Goal: Task Accomplishment & Management: Use online tool/utility

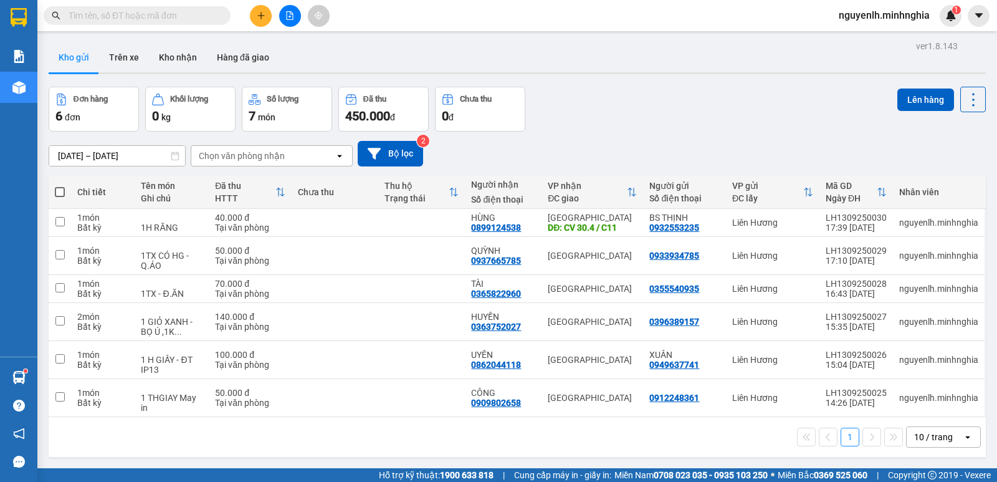
click at [292, 15] on icon "file-add" at bounding box center [289, 15] width 9 height 9
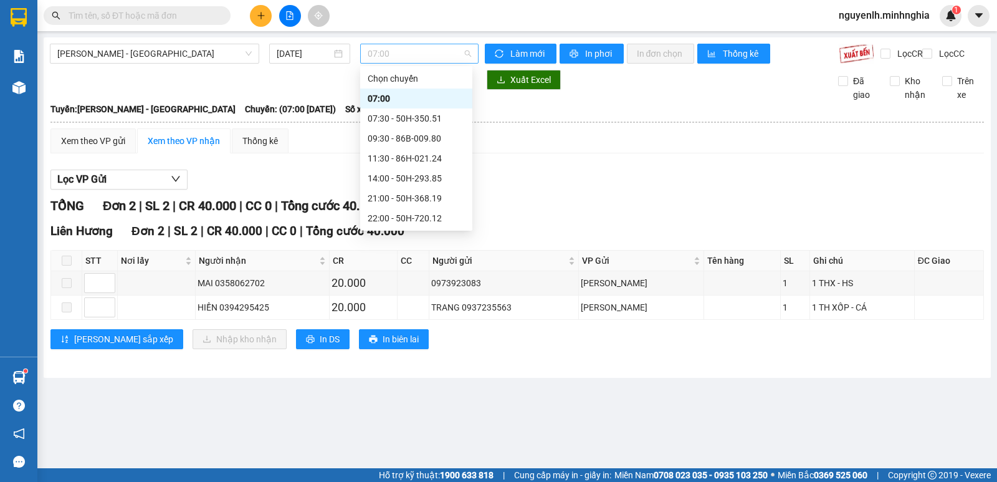
click at [405, 52] on span "07:00" at bounding box center [419, 53] width 103 height 19
click at [194, 47] on span "[PERSON_NAME] - [GEOGRAPHIC_DATA]" at bounding box center [154, 53] width 194 height 19
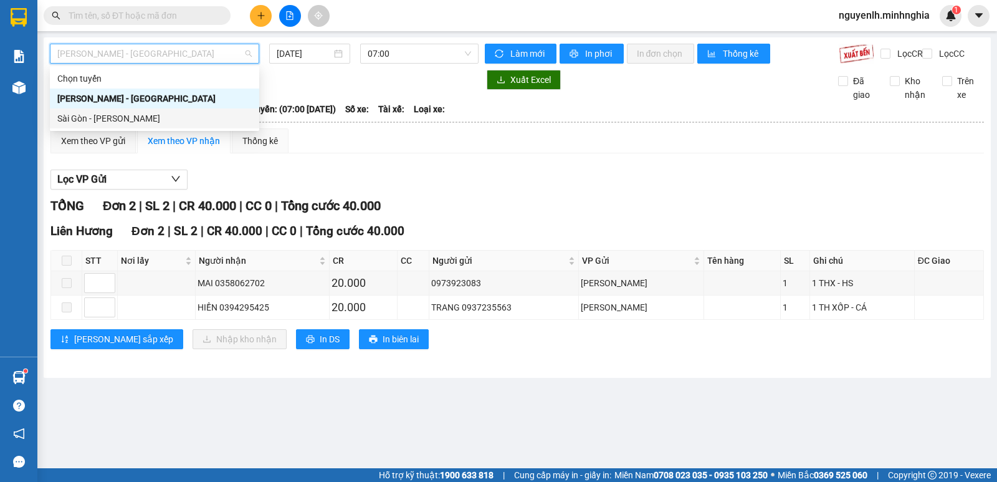
click at [158, 118] on div "Sài Gòn - [PERSON_NAME]" at bounding box center [154, 119] width 194 height 14
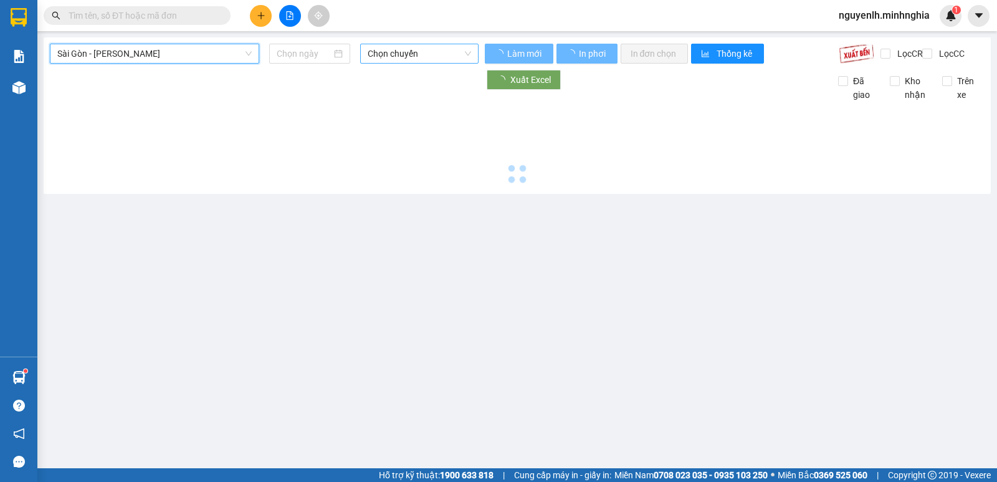
type input "[DATE]"
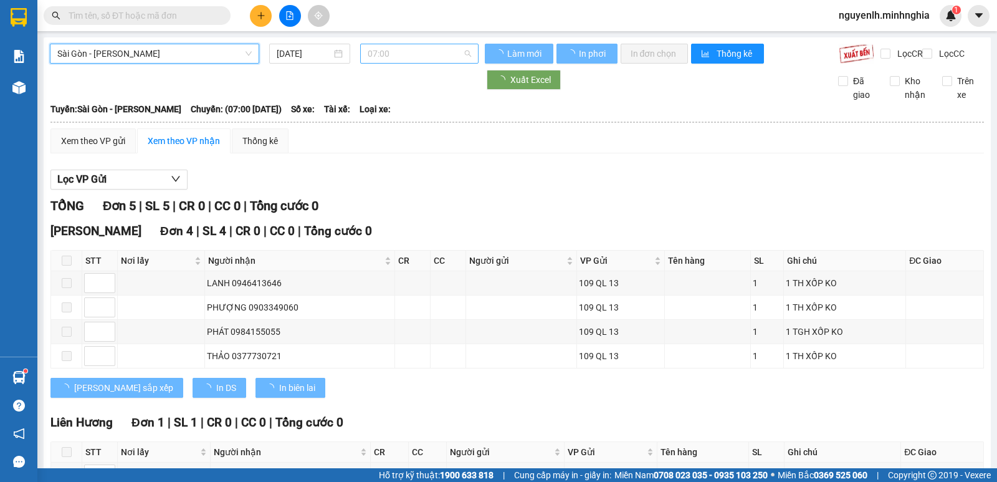
click at [442, 55] on span "07:00" at bounding box center [419, 53] width 103 height 19
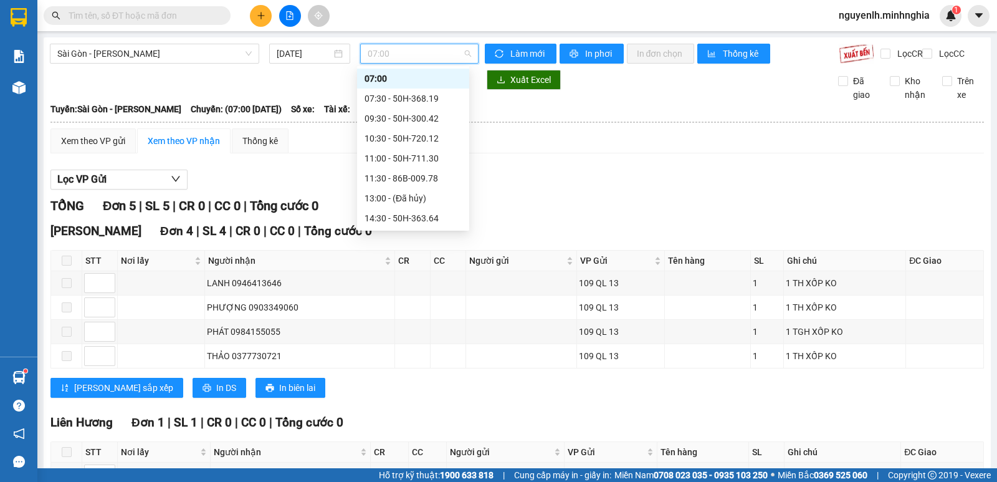
scroll to position [120, 0]
click at [211, 54] on span "Sài Gòn - [PERSON_NAME]" at bounding box center [154, 53] width 194 height 19
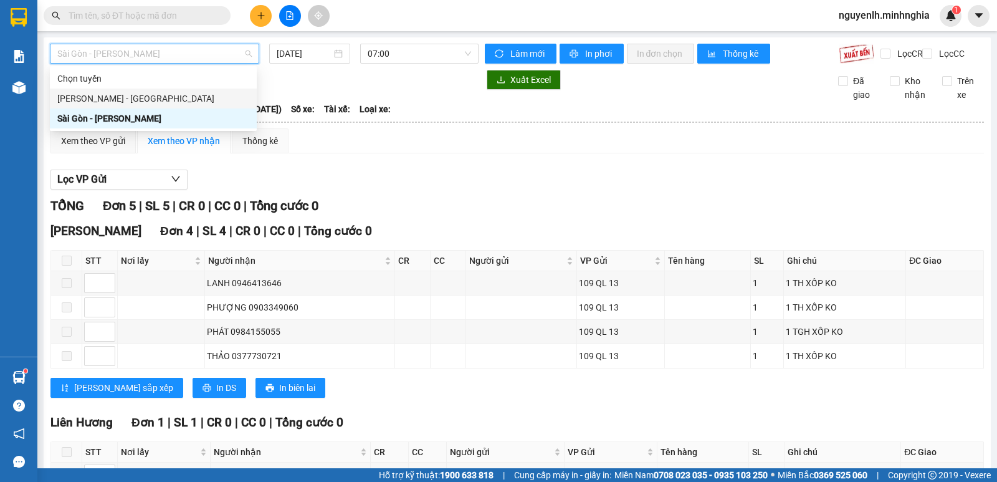
click at [181, 93] on div "[PERSON_NAME] - [GEOGRAPHIC_DATA]" at bounding box center [153, 99] width 192 height 14
type input "[DATE]"
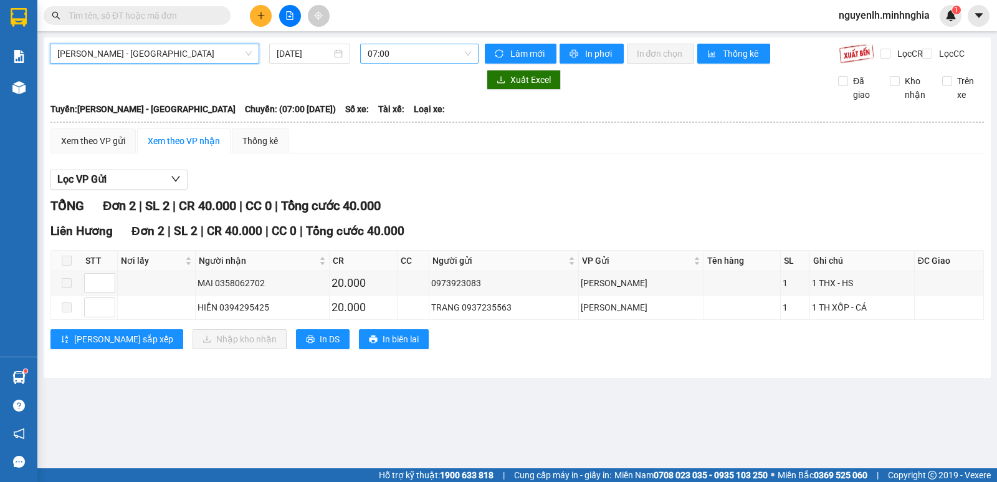
click at [366, 53] on div "07:00" at bounding box center [419, 54] width 118 height 20
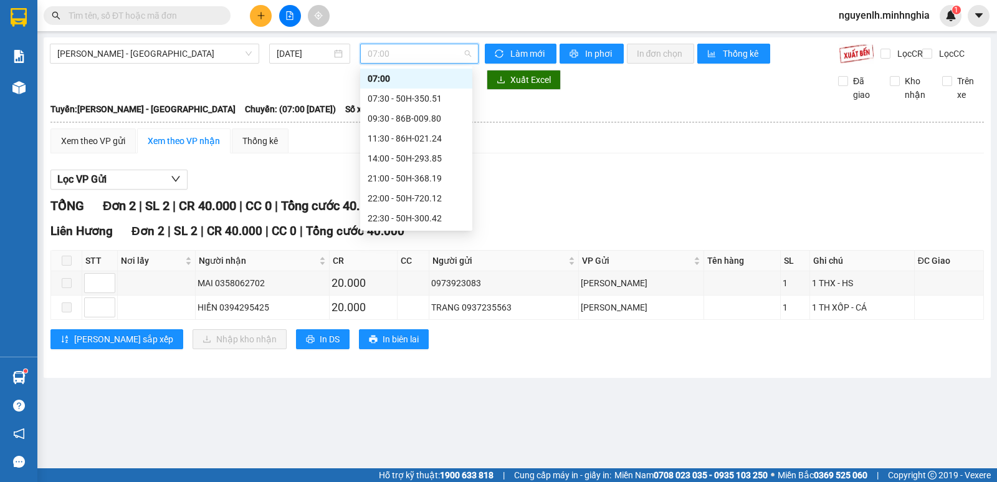
scroll to position [100, 0]
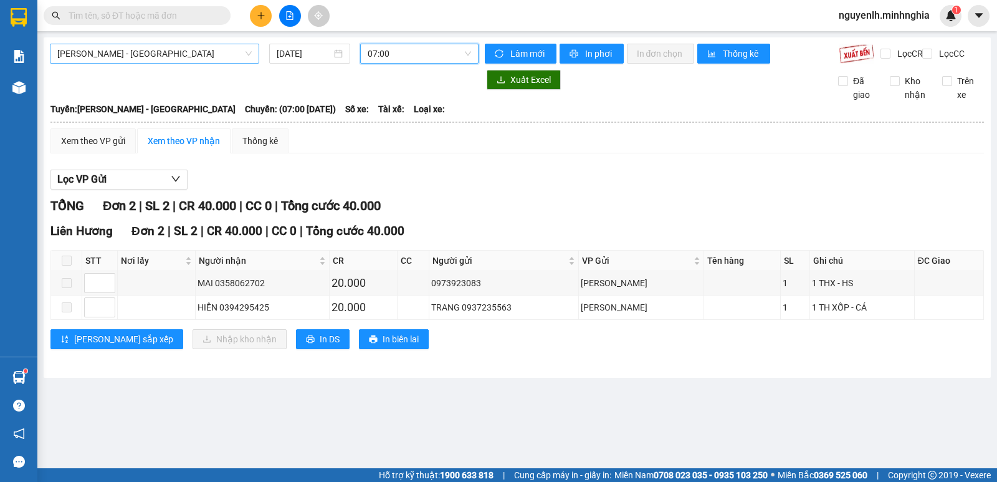
click at [201, 59] on span "[PERSON_NAME] - [GEOGRAPHIC_DATA]" at bounding box center [154, 53] width 194 height 19
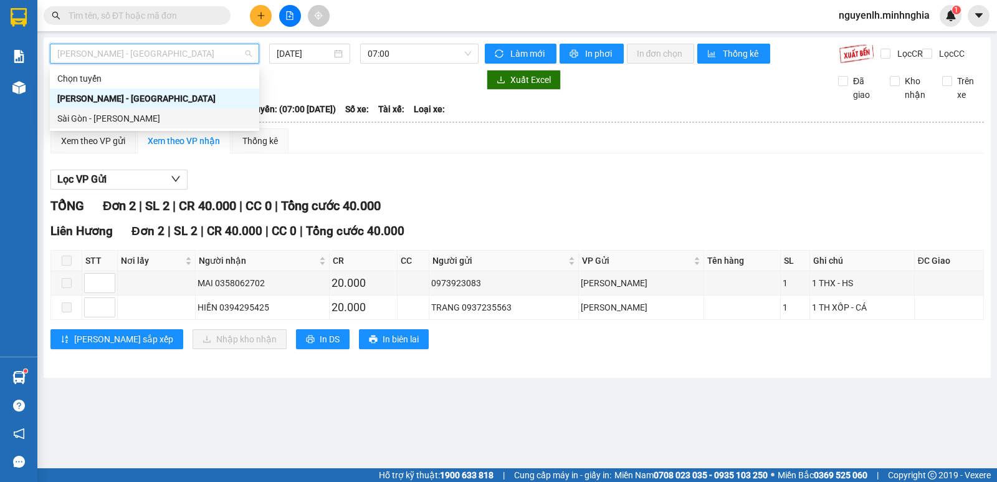
click at [151, 120] on div "Sài Gòn - [PERSON_NAME]" at bounding box center [154, 119] width 194 height 14
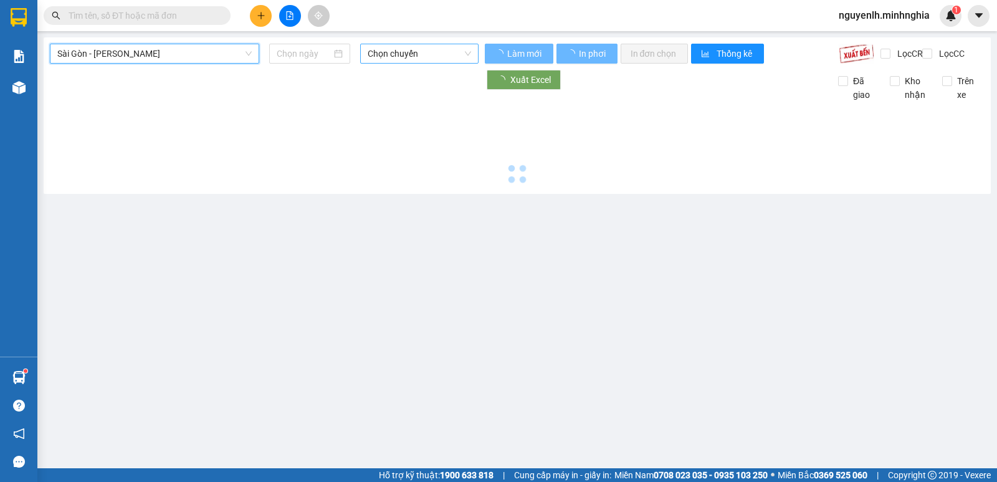
type input "[DATE]"
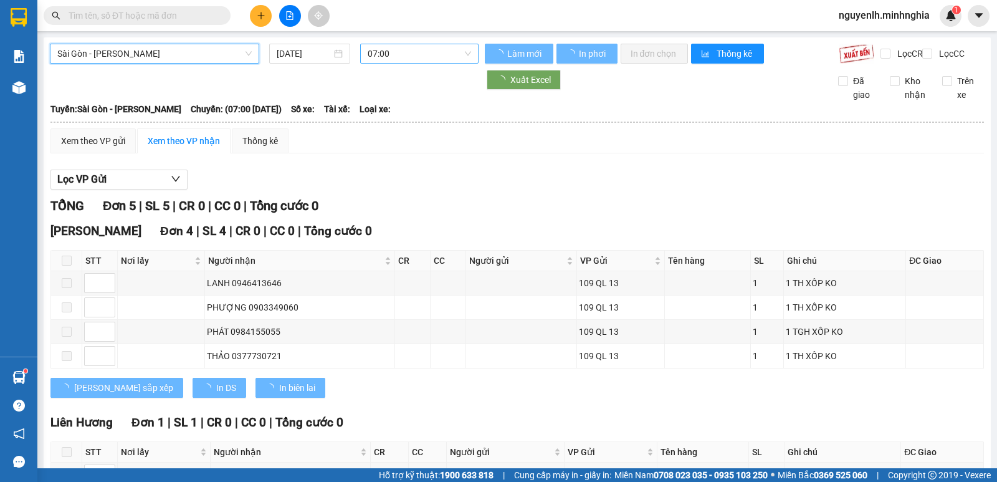
click at [394, 54] on span "07:00" at bounding box center [419, 53] width 103 height 19
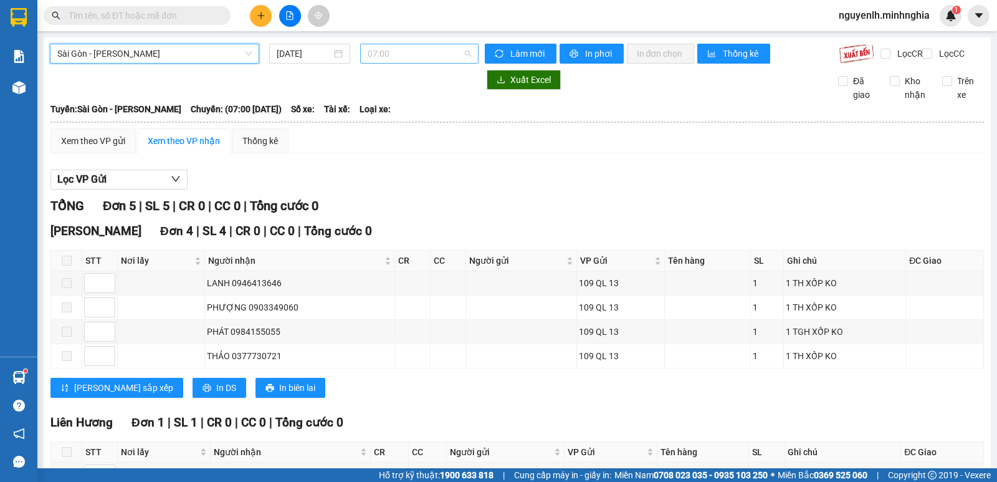
scroll to position [20, 0]
click at [394, 54] on span "07:00" at bounding box center [419, 53] width 103 height 19
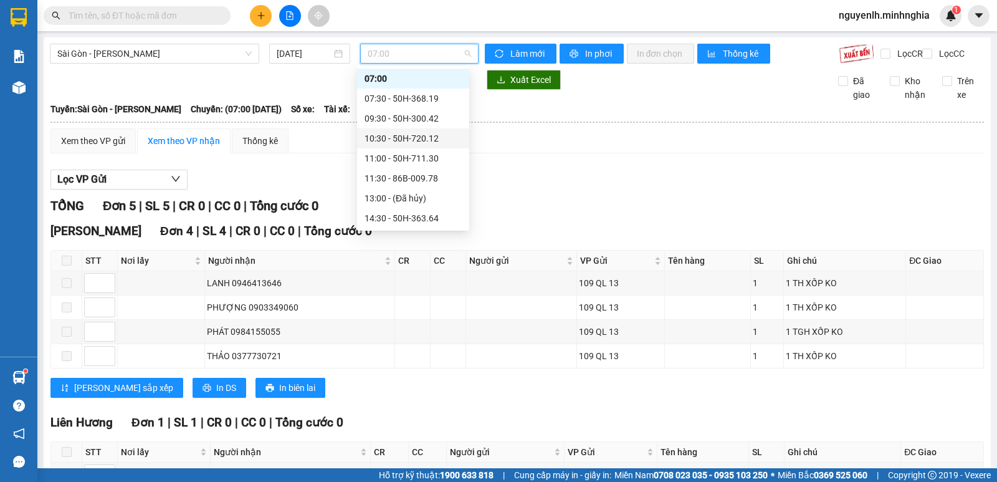
scroll to position [120, 0]
click at [178, 59] on span "Sài Gòn - [PERSON_NAME]" at bounding box center [154, 53] width 194 height 19
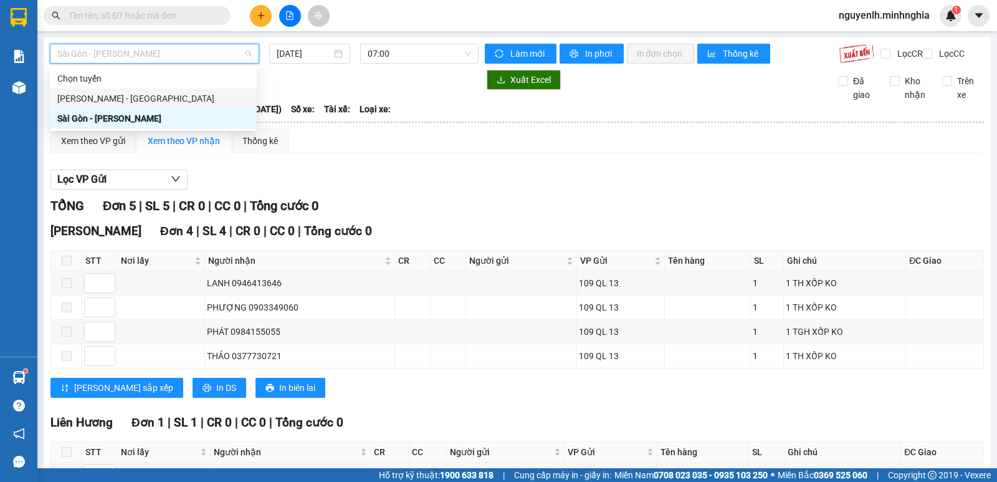
click at [136, 97] on div "[PERSON_NAME] - [GEOGRAPHIC_DATA]" at bounding box center [153, 99] width 192 height 14
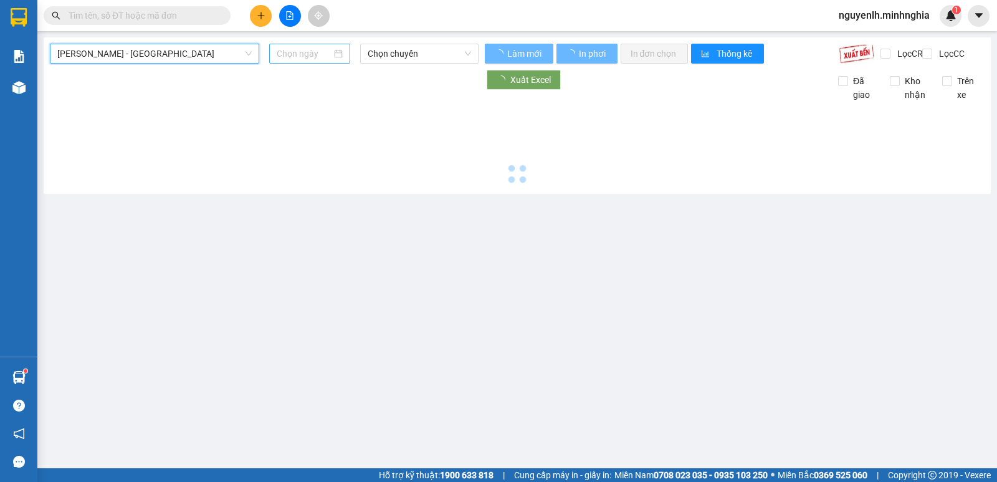
type input "[DATE]"
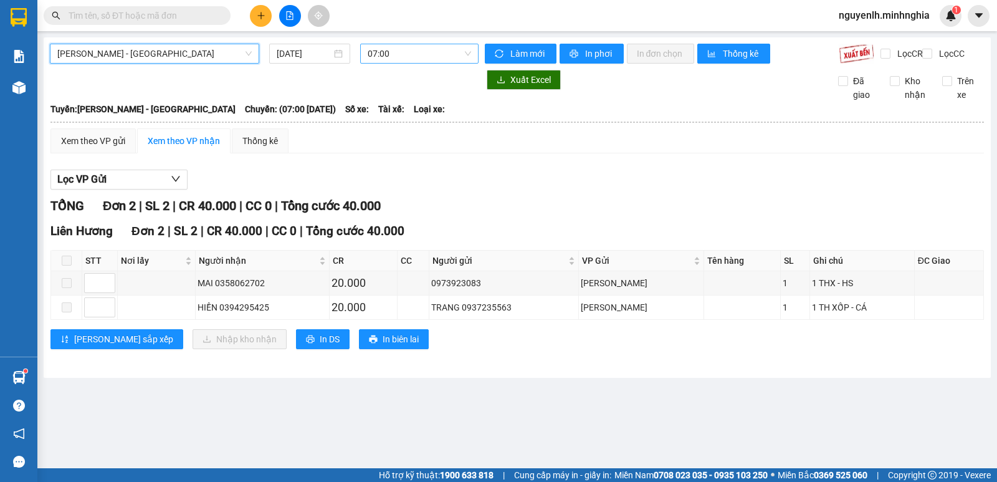
scroll to position [20, 0]
click at [407, 45] on span "07:00" at bounding box center [419, 53] width 103 height 19
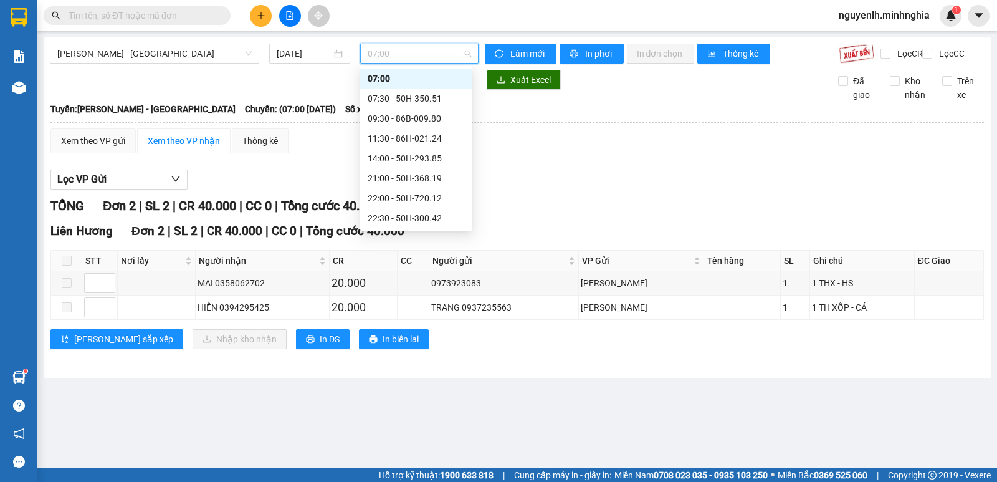
scroll to position [100, 0]
